Goal: Complete application form

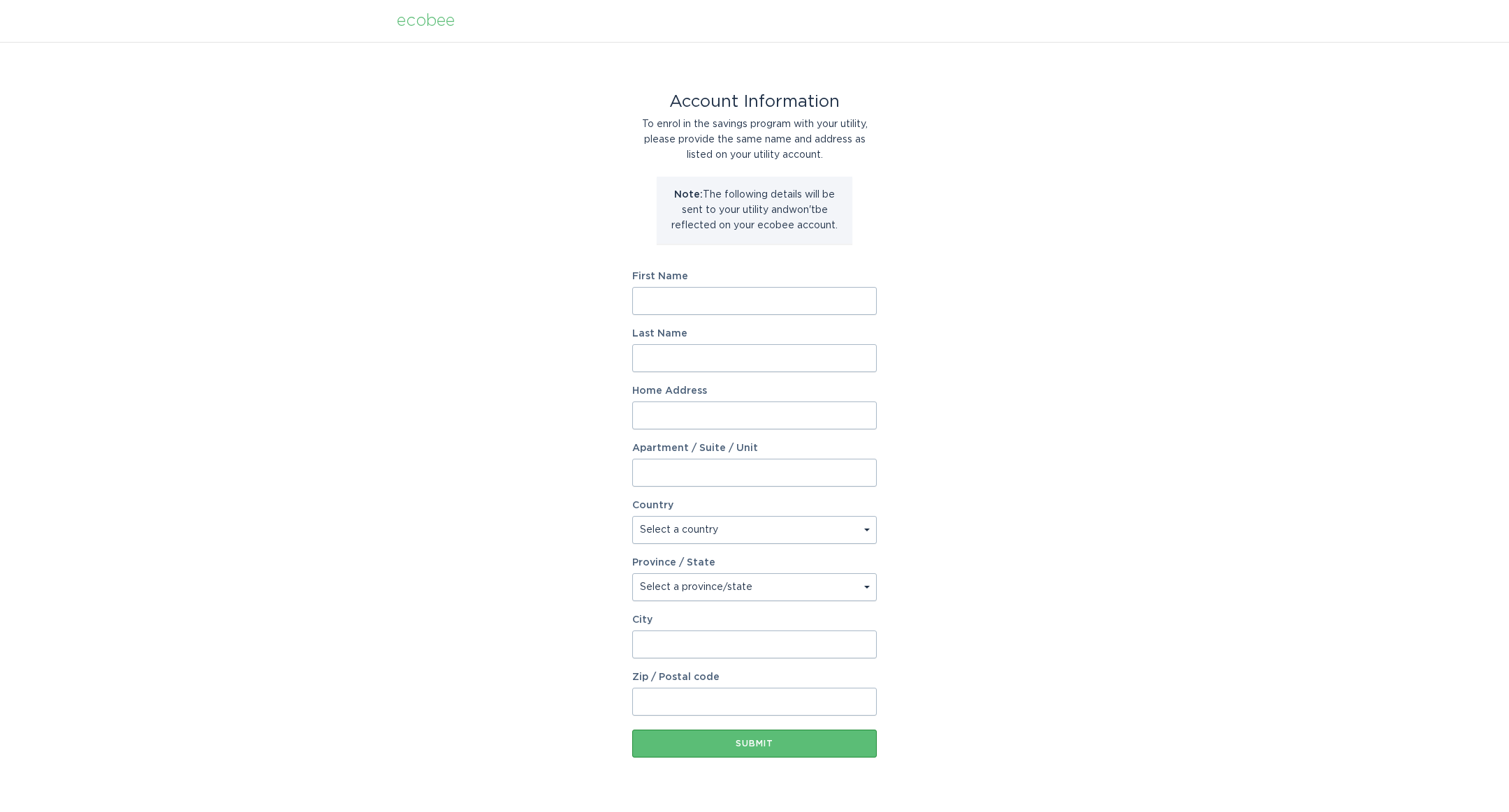
click at [663, 298] on input "First Name" at bounding box center [754, 300] width 245 height 28
type input "[PERSON_NAME]"
type input "[STREET_ADDRESS]"
select select "US"
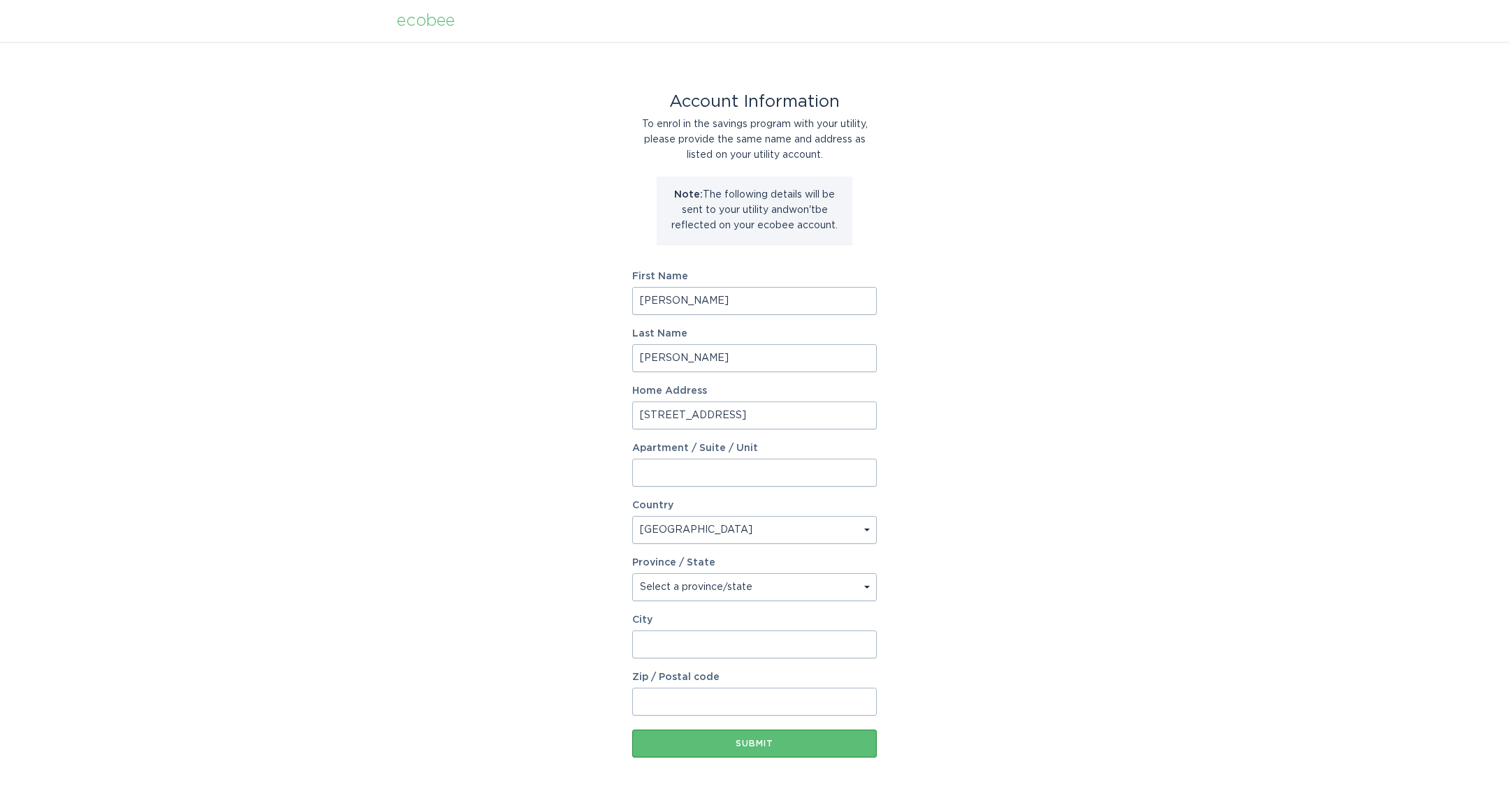
type input "Asheville"
type input "28803"
select select "NC"
click at [687, 749] on button "Submit" at bounding box center [754, 743] width 245 height 28
